Goal: Find specific page/section: Find specific page/section

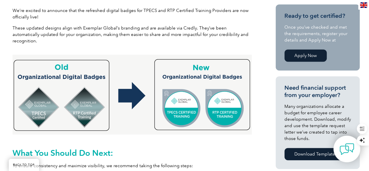
scroll to position [204, 0]
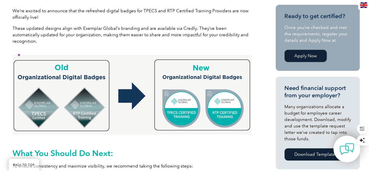
click at [172, 98] on img at bounding box center [132, 95] width 239 height 80
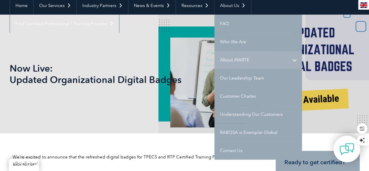
scroll to position [88, 0]
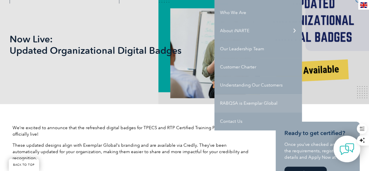
click at [232, 103] on link "RABQSA is Exemplar Global" at bounding box center [259, 103] width 88 height 18
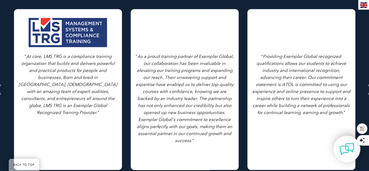
scroll to position [321, 0]
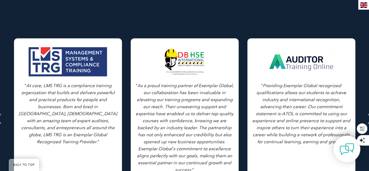
click at [281, 54] on div at bounding box center [301, 61] width 79 height 29
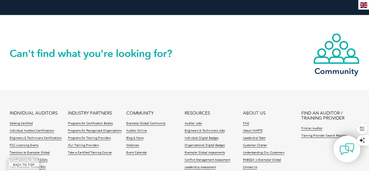
scroll to position [555, 0]
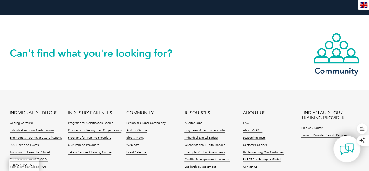
click at [147, 48] on h2 "Can't find what you're looking for?" at bounding box center [97, 52] width 175 height 9
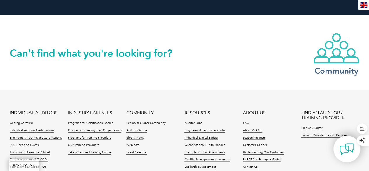
click at [329, 46] on img at bounding box center [336, 49] width 47 height 32
